Goal: Task Accomplishment & Management: Manage account settings

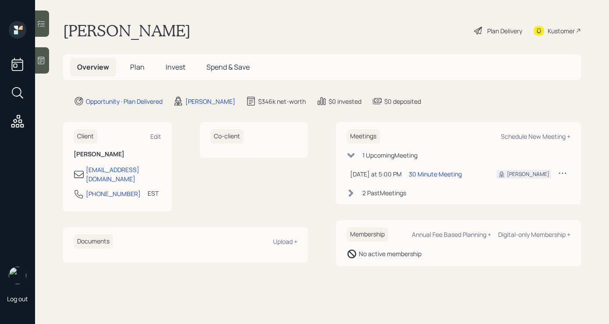
click at [495, 26] on div "Plan Delivery" at bounding box center [504, 30] width 35 height 9
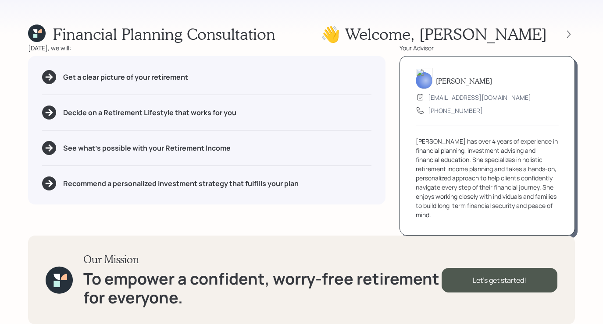
click at [562, 37] on div at bounding box center [561, 34] width 28 height 12
click at [572, 36] on icon at bounding box center [568, 34] width 9 height 9
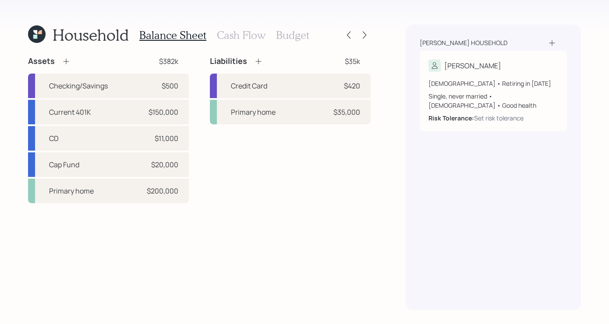
click at [226, 37] on h3 "Cash Flow" at bounding box center [241, 35] width 49 height 13
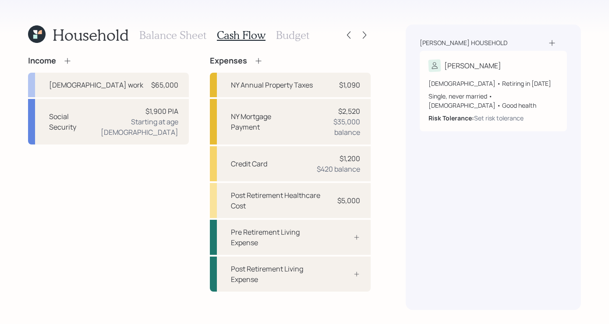
click at [297, 31] on h3 "Budget" at bounding box center [292, 35] width 33 height 13
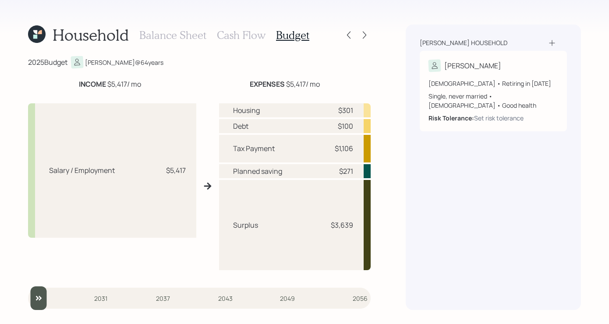
click at [373, 31] on div "Household Balance Sheet Cash Flow Budget 2025 Budget [PERSON_NAME] @ 64 years I…" at bounding box center [304, 162] width 609 height 324
click at [370, 35] on div at bounding box center [365, 35] width 12 height 12
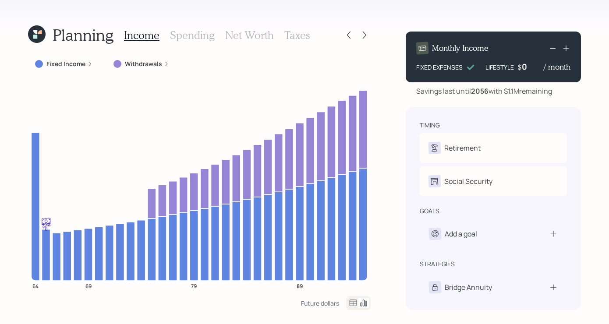
click at [370, 35] on div at bounding box center [365, 35] width 12 height 12
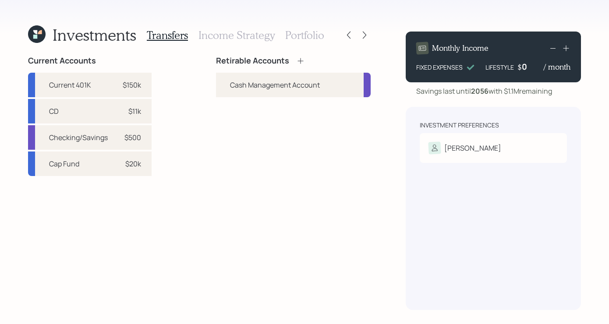
click at [254, 36] on h3 "Income Strategy" at bounding box center [237, 35] width 76 height 13
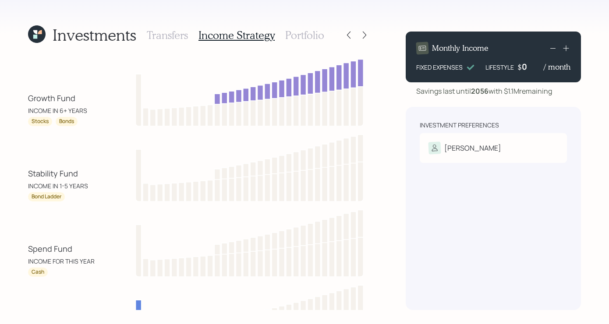
click at [158, 39] on h3 "Transfers" at bounding box center [167, 35] width 41 height 13
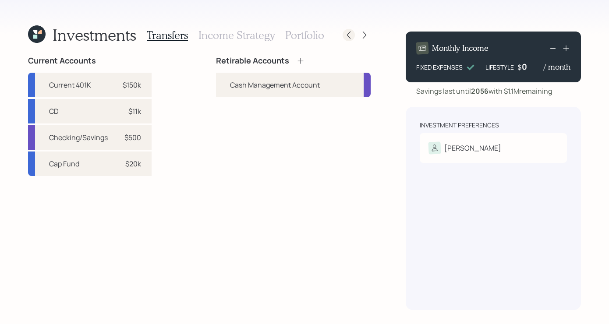
click at [351, 38] on icon at bounding box center [348, 35] width 9 height 9
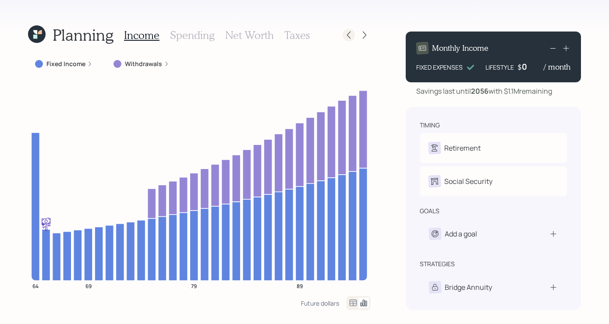
click at [350, 36] on icon at bounding box center [348, 35] width 9 height 9
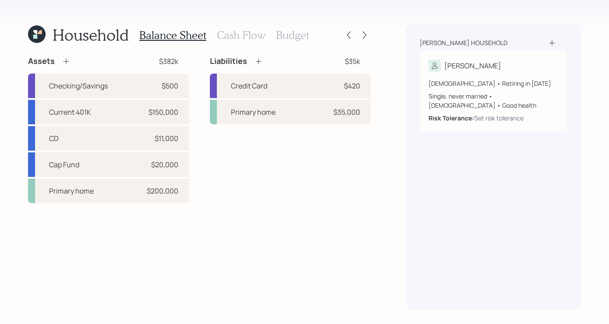
click at [265, 29] on div "Balance Sheet Cash Flow Budget" at bounding box center [224, 35] width 170 height 21
click at [259, 36] on h3 "Cash Flow" at bounding box center [241, 35] width 49 height 13
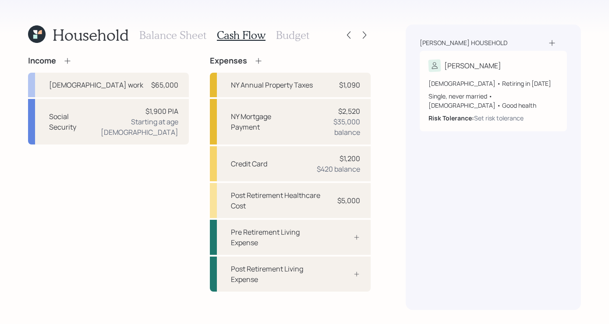
click at [298, 45] on div "Balance Sheet Cash Flow Budget" at bounding box center [224, 35] width 170 height 21
click at [297, 38] on h3 "Budget" at bounding box center [292, 35] width 33 height 13
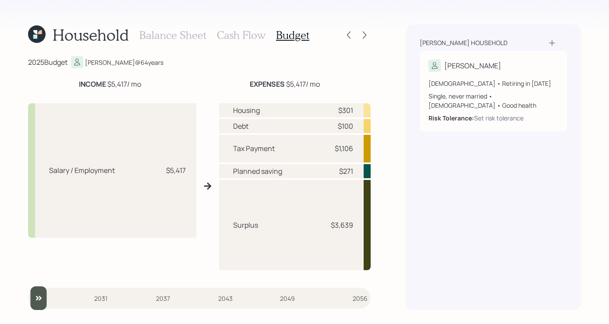
click at [188, 28] on div "Balance Sheet Cash Flow Budget" at bounding box center [224, 35] width 170 height 21
click at [186, 33] on h3 "Balance Sheet" at bounding box center [172, 35] width 67 height 13
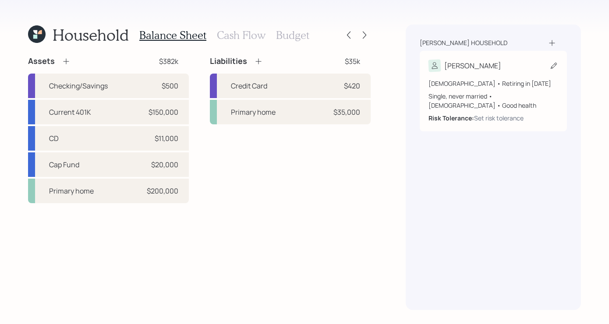
click at [509, 70] on div "[PERSON_NAME]" at bounding box center [494, 66] width 130 height 12
select select "2"
select select "[DEMOGRAPHIC_DATA]"
select select "good"
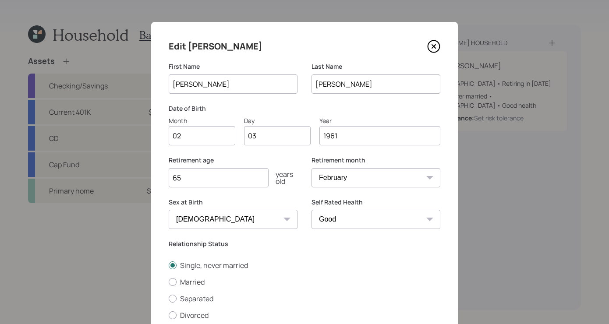
click at [433, 50] on icon at bounding box center [433, 46] width 13 height 13
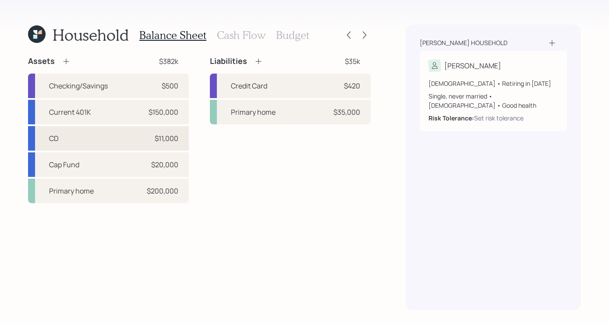
click at [113, 136] on div "CD $11,000" at bounding box center [108, 138] width 161 height 25
select select "taxable"
select select "conservative"
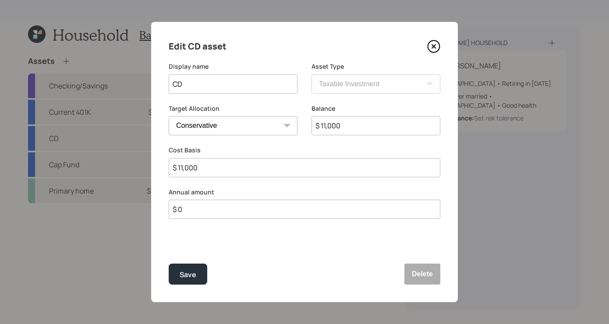
click at [225, 80] on input "CD" at bounding box center [233, 84] width 129 height 19
type input "CD- Feb"
click at [188, 279] on div "Save" at bounding box center [188, 275] width 17 height 12
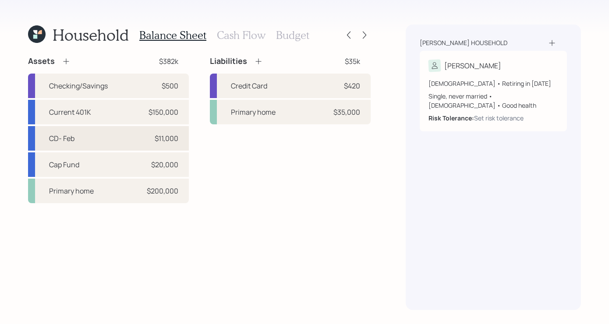
click at [97, 142] on div "CD- Feb $11,000" at bounding box center [108, 138] width 161 height 25
select select "taxable"
select select "conservative"
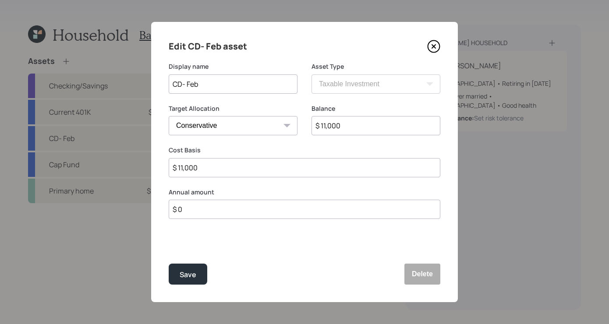
click at [226, 83] on input "CD- Feb" at bounding box center [233, 84] width 129 height 19
type input "CD- February"
click at [188, 281] on button "Save" at bounding box center [188, 274] width 39 height 21
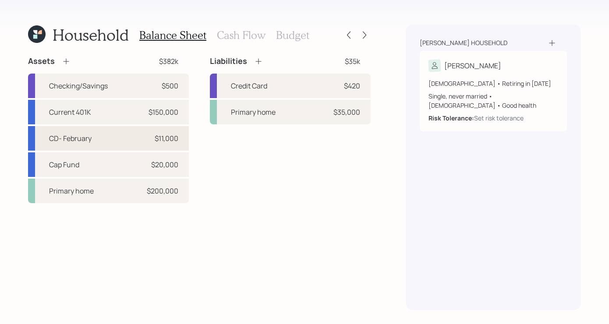
click at [135, 144] on div "CD- February $11,000" at bounding box center [108, 138] width 161 height 25
select select "taxable"
select select "conservative"
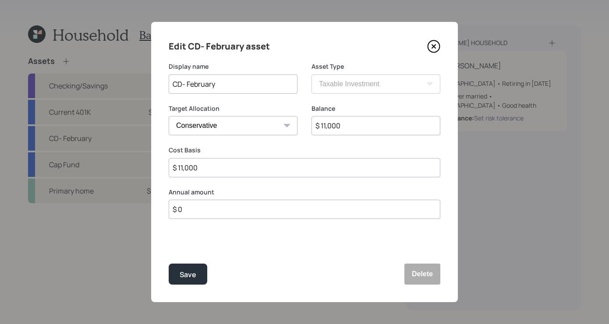
click at [253, 85] on input "CD- February" at bounding box center [233, 84] width 129 height 19
type input "CD- February Maturity"
click at [178, 281] on button "Save" at bounding box center [188, 274] width 39 height 21
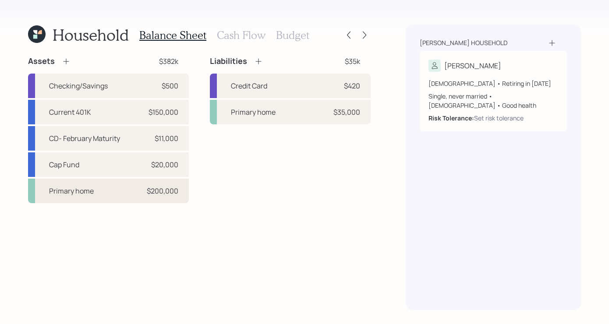
click at [149, 192] on div "$200,000" at bounding box center [163, 191] width 32 height 11
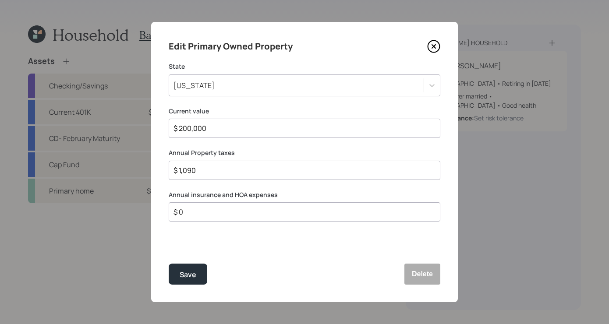
click at [437, 48] on icon at bounding box center [433, 46] width 13 height 13
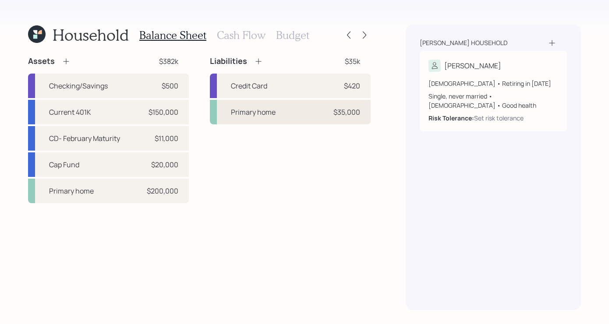
click at [301, 103] on div "Primary home $35,000" at bounding box center [290, 112] width 161 height 25
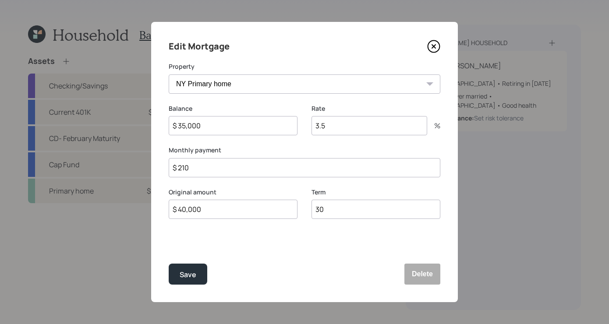
click at [434, 50] on icon at bounding box center [433, 46] width 13 height 13
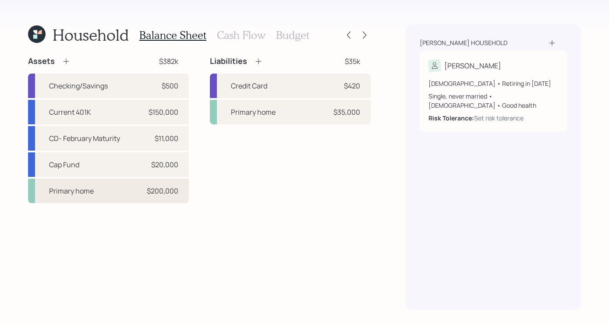
click at [78, 200] on div "Primary home $200,000" at bounding box center [108, 191] width 161 height 25
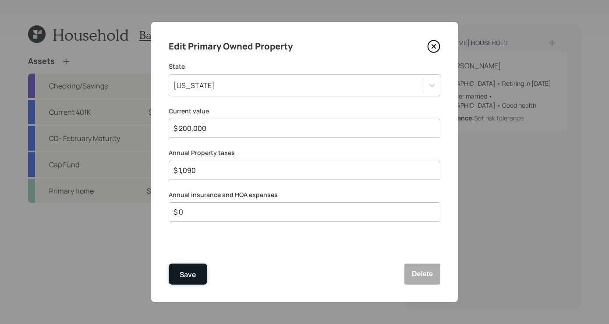
click at [190, 282] on button "Save" at bounding box center [188, 274] width 39 height 21
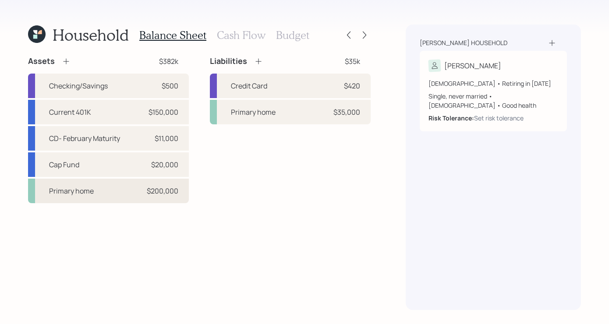
click at [121, 197] on div "Primary home $200,000" at bounding box center [108, 191] width 161 height 25
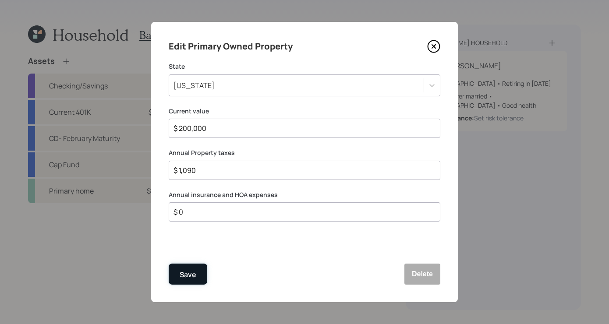
click at [188, 283] on button "Save" at bounding box center [188, 274] width 39 height 21
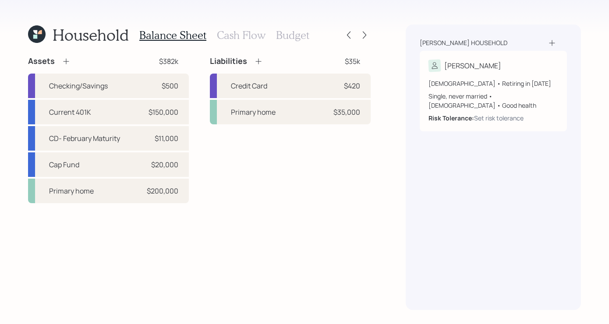
click at [301, 193] on div "Liabilities $35k Credit Card $420 Primary home $35,000" at bounding box center [290, 129] width 161 height 147
click at [116, 175] on div "Cap Fund $20,000" at bounding box center [108, 165] width 161 height 25
select select "ira"
select select "balanced"
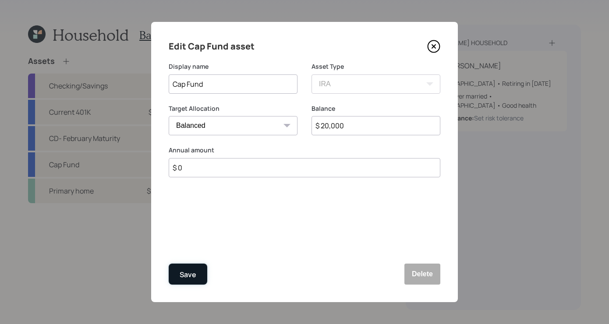
click at [196, 284] on button "Save" at bounding box center [188, 274] width 39 height 21
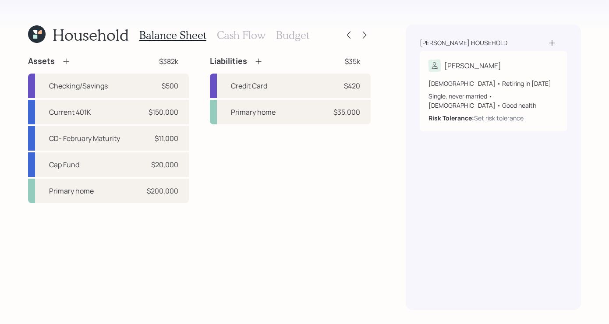
click at [295, 60] on div "Liabilities $35k" at bounding box center [290, 61] width 161 height 11
click at [294, 89] on div "Credit Card $420" at bounding box center [290, 86] width 161 height 25
select select "credit_card"
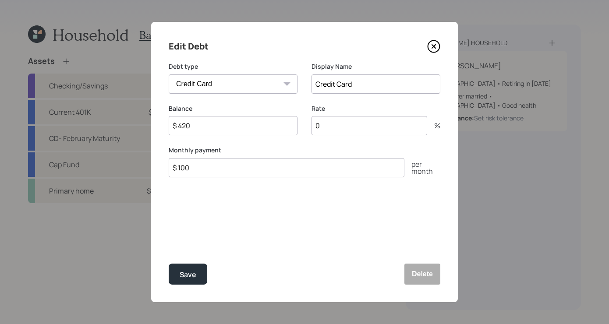
click at [432, 50] on icon at bounding box center [433, 46] width 13 height 13
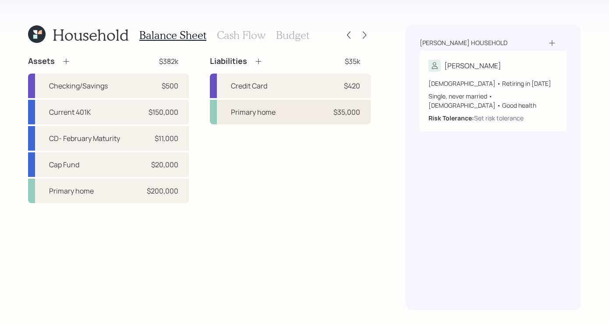
click at [277, 120] on div "Primary home $35,000" at bounding box center [290, 112] width 161 height 25
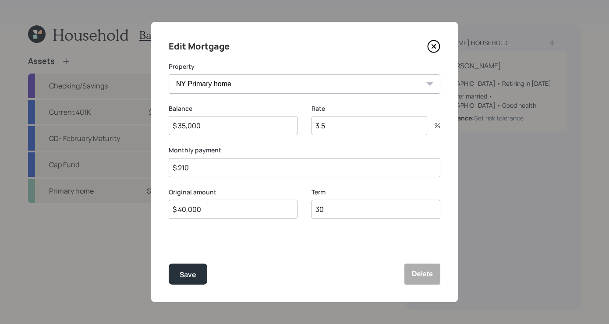
click at [430, 46] on icon at bounding box center [433, 46] width 13 height 13
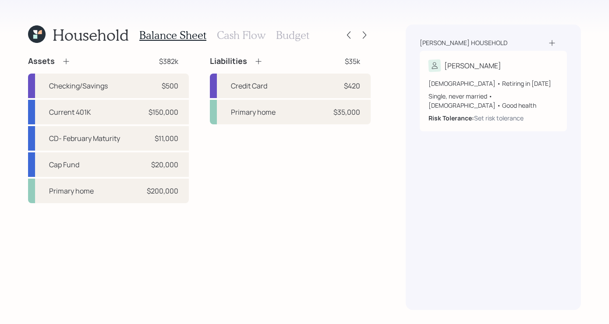
click at [242, 36] on h3 "Cash Flow" at bounding box center [241, 35] width 49 height 13
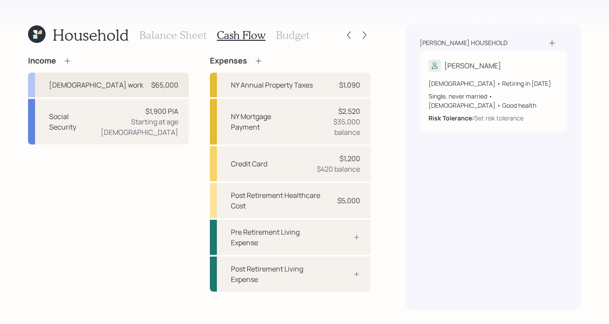
click at [139, 86] on div "[DEMOGRAPHIC_DATA] work $65,000" at bounding box center [108, 85] width 161 height 25
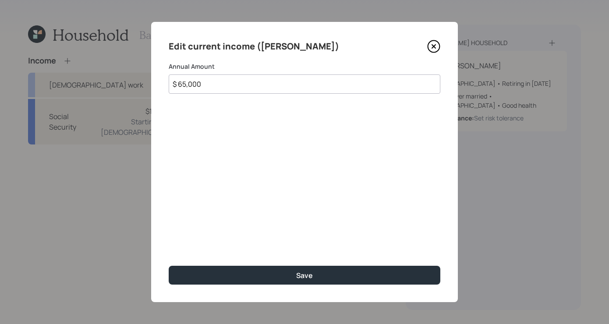
click at [420, 39] on div "Edit current income ([PERSON_NAME]) Annual Amount $ 65,000 Save" at bounding box center [304, 162] width 307 height 280
click at [431, 42] on icon at bounding box center [433, 46] width 13 height 13
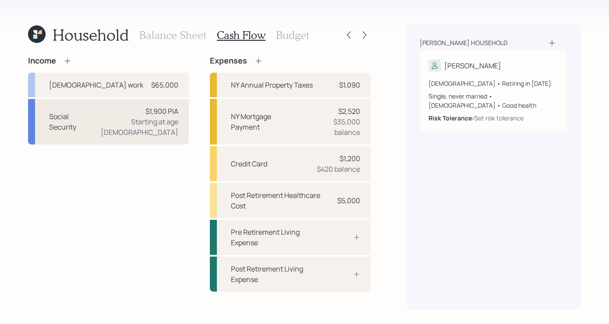
click at [146, 125] on div "Starting at age [DEMOGRAPHIC_DATA]" at bounding box center [134, 127] width 89 height 21
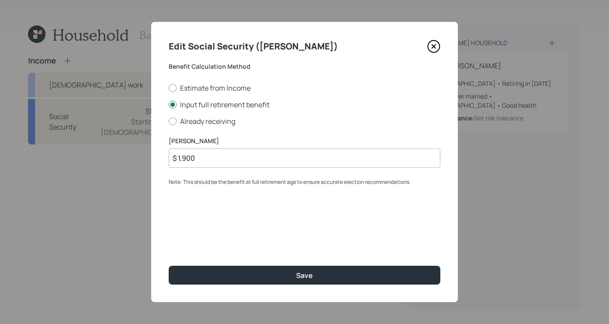
click at [442, 42] on div "Edit Social Security ([PERSON_NAME]) Benefit Calculation Method Estimate from I…" at bounding box center [304, 162] width 307 height 280
click at [439, 43] on icon at bounding box center [434, 47] width 12 height 12
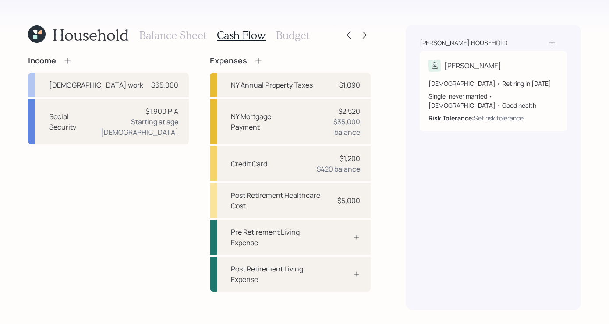
click at [277, 47] on div "Household Balance Sheet Cash Flow Budget Income [DEMOGRAPHIC_DATA] work $65,000…" at bounding box center [199, 168] width 343 height 286
click at [281, 39] on h3 "Budget" at bounding box center [292, 35] width 33 height 13
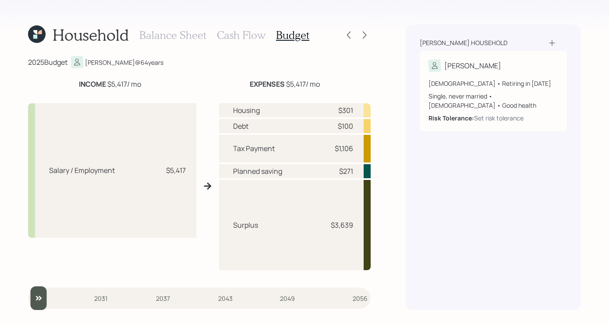
click at [228, 37] on h3 "Cash Flow" at bounding box center [241, 35] width 49 height 13
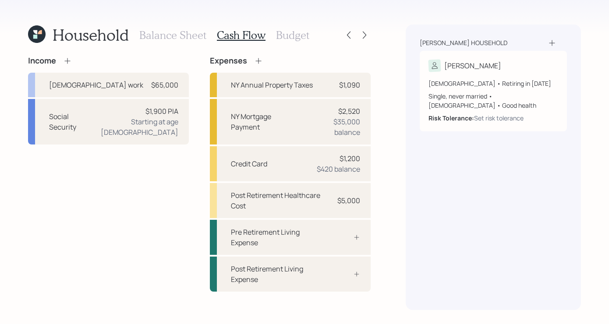
click at [373, 39] on div "Household Balance Sheet Cash Flow Budget Income [DEMOGRAPHIC_DATA] work $65,000…" at bounding box center [304, 162] width 609 height 324
click at [367, 40] on div at bounding box center [365, 35] width 12 height 12
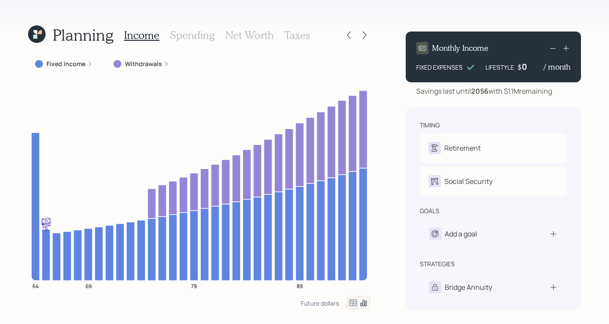
click at [92, 68] on div "Fixed Income" at bounding box center [63, 64] width 71 height 16
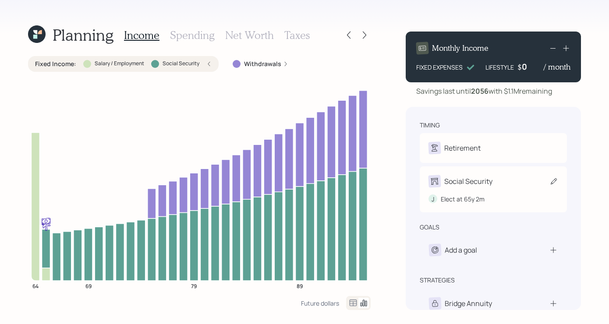
click at [514, 180] on div "Social Security" at bounding box center [494, 181] width 130 height 12
select select "2"
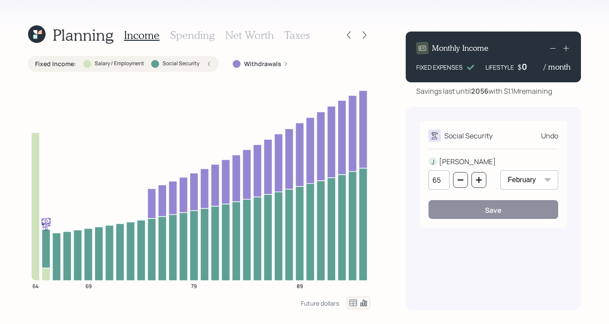
click at [260, 42] on div "Income Spending Net Worth Taxes" at bounding box center [217, 35] width 186 height 21
click at [260, 38] on h3 "Net Worth" at bounding box center [249, 35] width 49 height 13
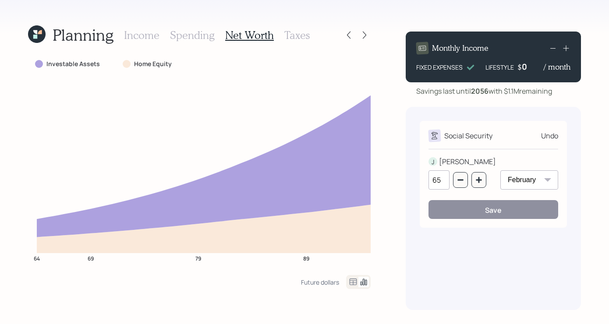
click at [188, 25] on div "Income Spending Net Worth Taxes" at bounding box center [217, 35] width 186 height 21
click at [140, 36] on h3 "Income" at bounding box center [142, 35] width 36 height 13
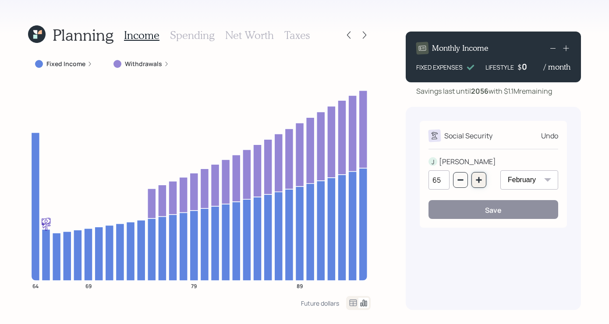
click at [478, 182] on icon "button" at bounding box center [479, 180] width 7 height 7
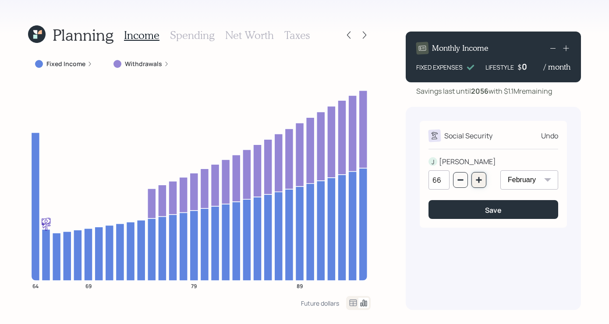
click at [478, 182] on icon "button" at bounding box center [479, 180] width 7 height 7
type input "67"
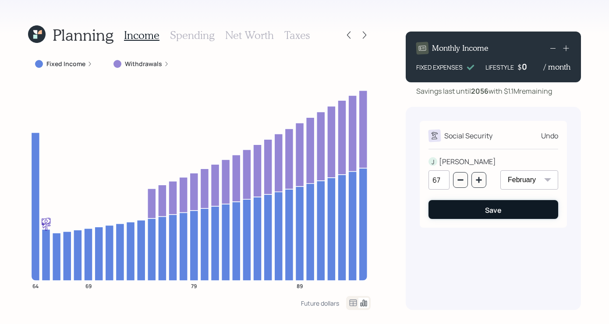
click at [509, 213] on button "Save" at bounding box center [494, 209] width 130 height 19
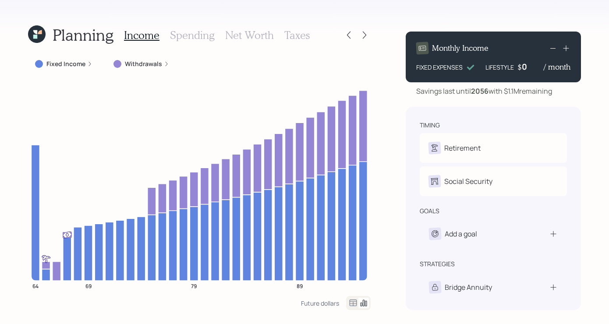
click at [253, 37] on h3 "Net Worth" at bounding box center [249, 35] width 49 height 13
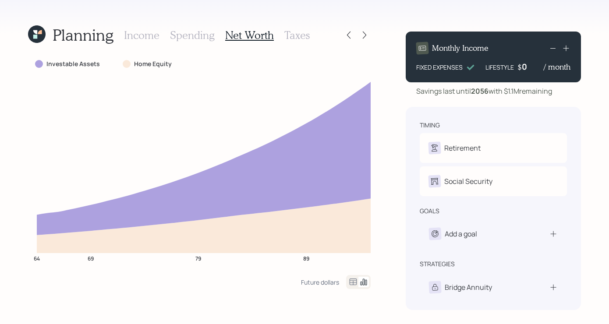
click at [146, 29] on h3 "Income" at bounding box center [142, 35] width 36 height 13
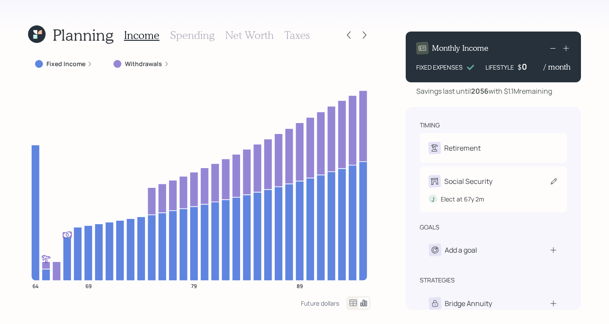
click at [491, 185] on div "Social Security" at bounding box center [468, 181] width 48 height 11
select select "2"
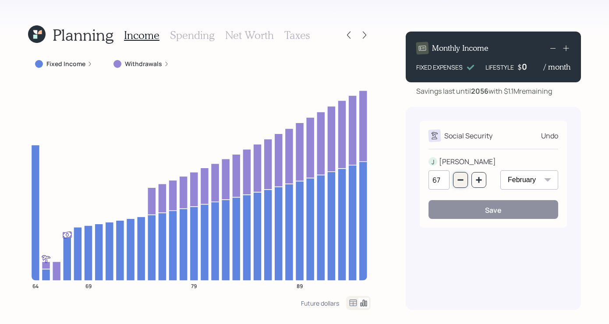
click at [458, 182] on icon "button" at bounding box center [460, 180] width 7 height 7
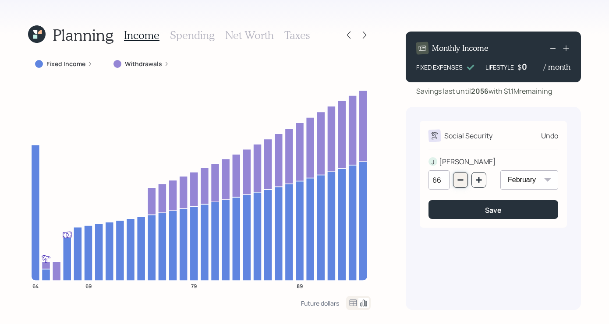
click at [458, 182] on icon "button" at bounding box center [460, 180] width 7 height 7
type input "65"
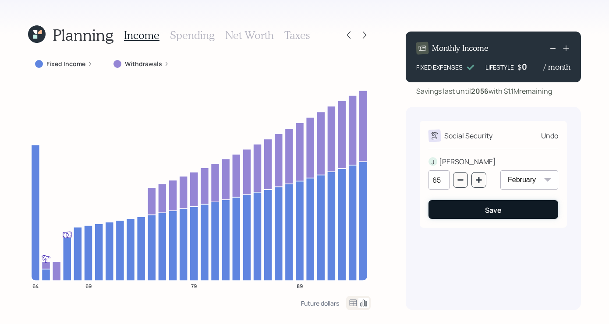
click at [485, 217] on button "Save" at bounding box center [494, 209] width 130 height 19
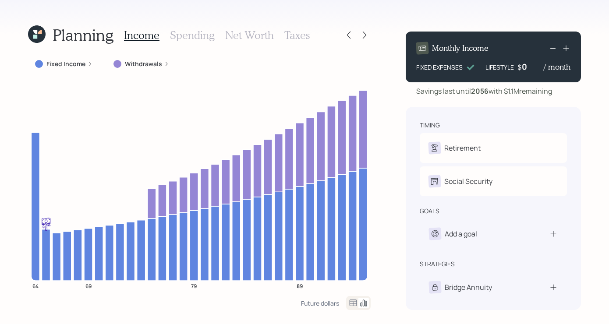
click at [299, 29] on h3 "Taxes" at bounding box center [296, 35] width 25 height 13
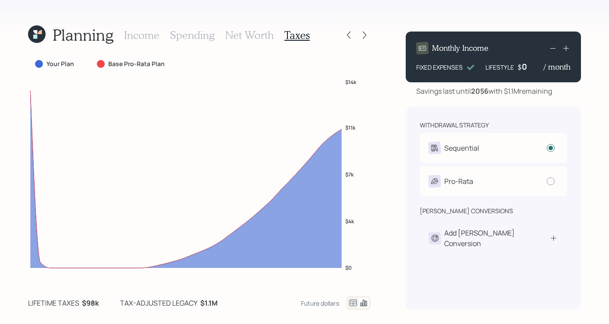
click at [240, 46] on div "Planning Income Spending Net Worth Taxes Your Plan Base Pro-Rata Plan $0 $4k $7…" at bounding box center [199, 168] width 343 height 286
click at [246, 36] on h3 "Net Worth" at bounding box center [249, 35] width 49 height 13
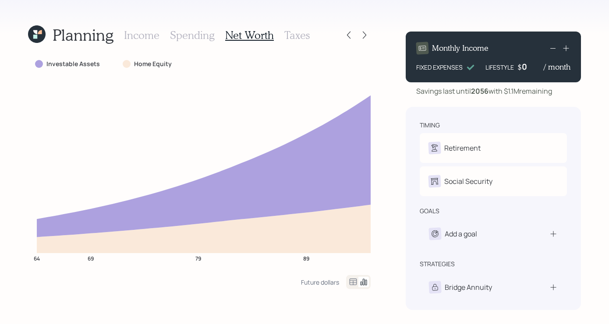
click at [138, 36] on h3 "Income" at bounding box center [142, 35] width 36 height 13
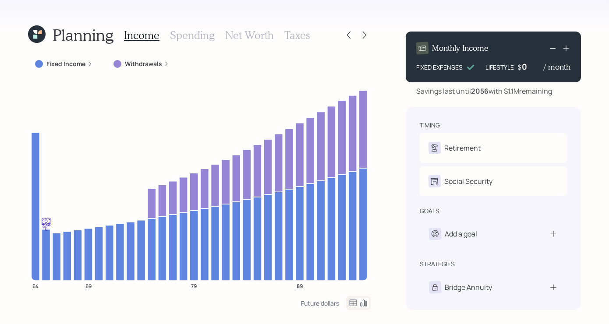
click at [17, 59] on div "Planning Income Spending Net Worth Taxes Fixed Income Withdrawals 64 69 79 89 F…" at bounding box center [304, 162] width 609 height 324
click at [347, 29] on div at bounding box center [349, 35] width 12 height 12
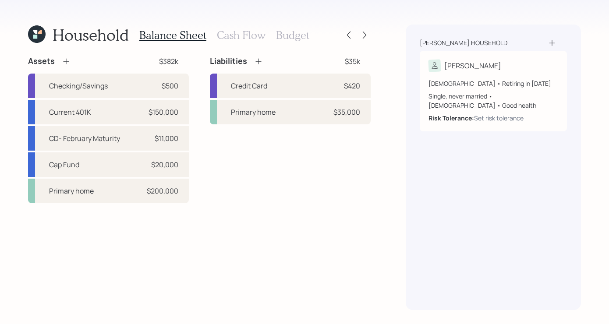
click at [230, 31] on h3 "Cash Flow" at bounding box center [241, 35] width 49 height 13
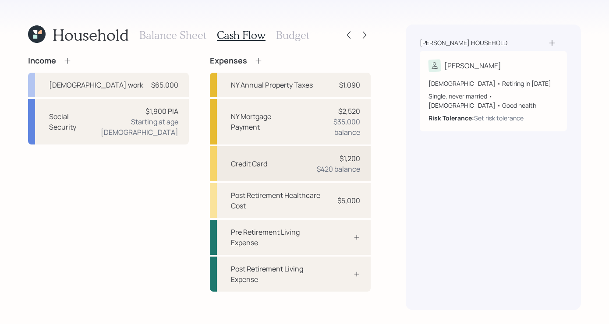
click at [323, 172] on div "$420 balance" at bounding box center [338, 169] width 43 height 11
select select "credit_card"
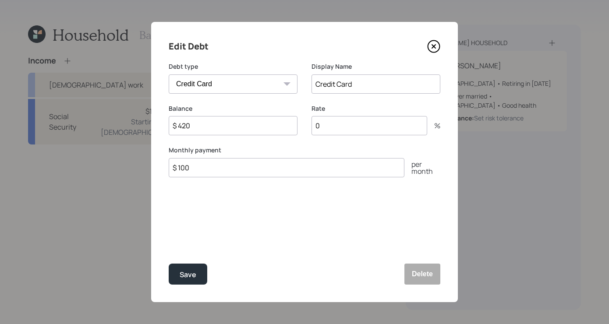
click at [435, 45] on icon at bounding box center [434, 47] width 4 height 4
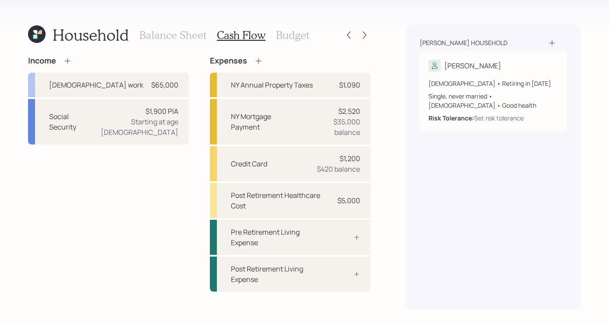
click at [162, 34] on h3 "Balance Sheet" at bounding box center [172, 35] width 67 height 13
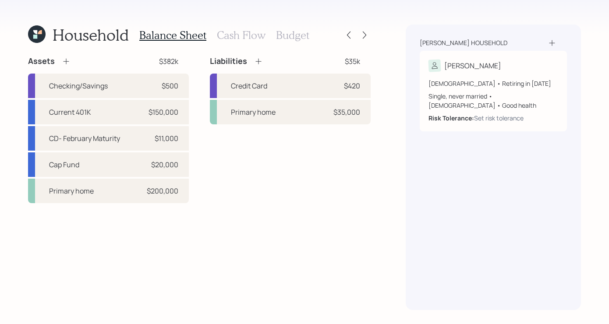
click at [246, 40] on h3 "Cash Flow" at bounding box center [241, 35] width 49 height 13
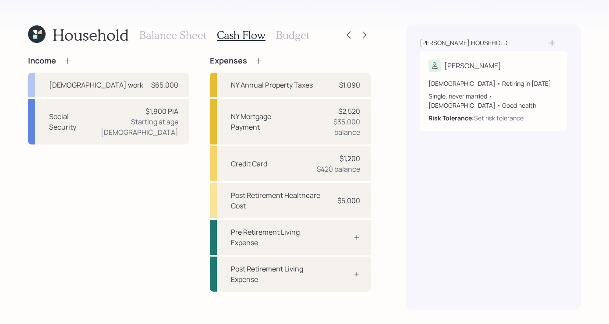
click at [286, 35] on h3 "Budget" at bounding box center [292, 35] width 33 height 13
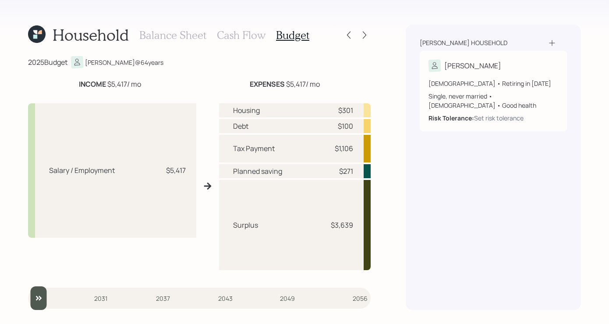
click at [348, 211] on div "Surplus $3,639" at bounding box center [295, 225] width 152 height 90
drag, startPoint x: 346, startPoint y: 212, endPoint x: 318, endPoint y: 231, distance: 34.4
click at [316, 231] on div "Surplus $3,639" at bounding box center [295, 225] width 152 height 90
